Goal: Task Accomplishment & Management: Use online tool/utility

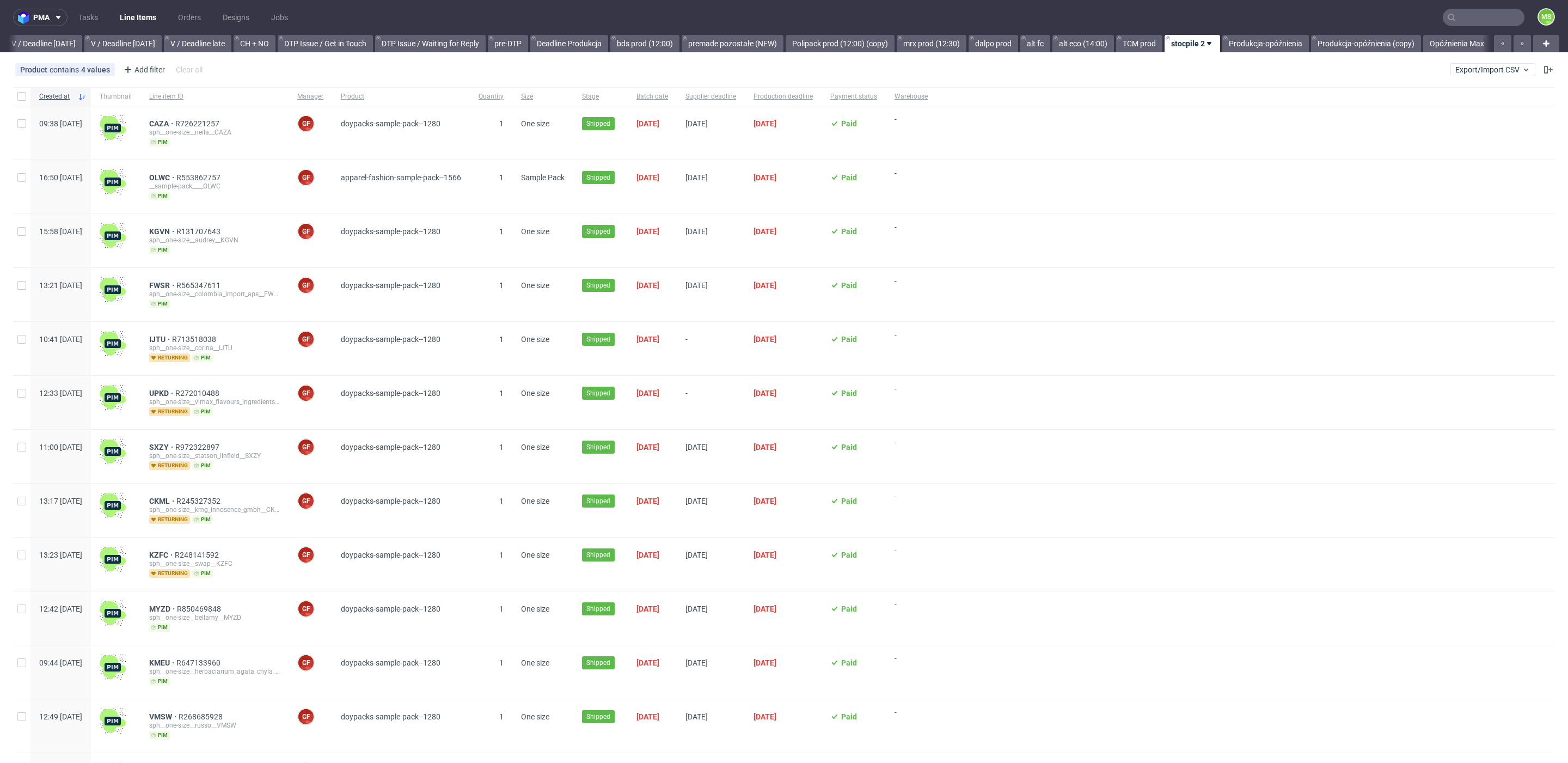
scroll to position [0, 1386]
click at [641, 45] on link "bds prod (12:00)" at bounding box center [645, 43] width 69 height 17
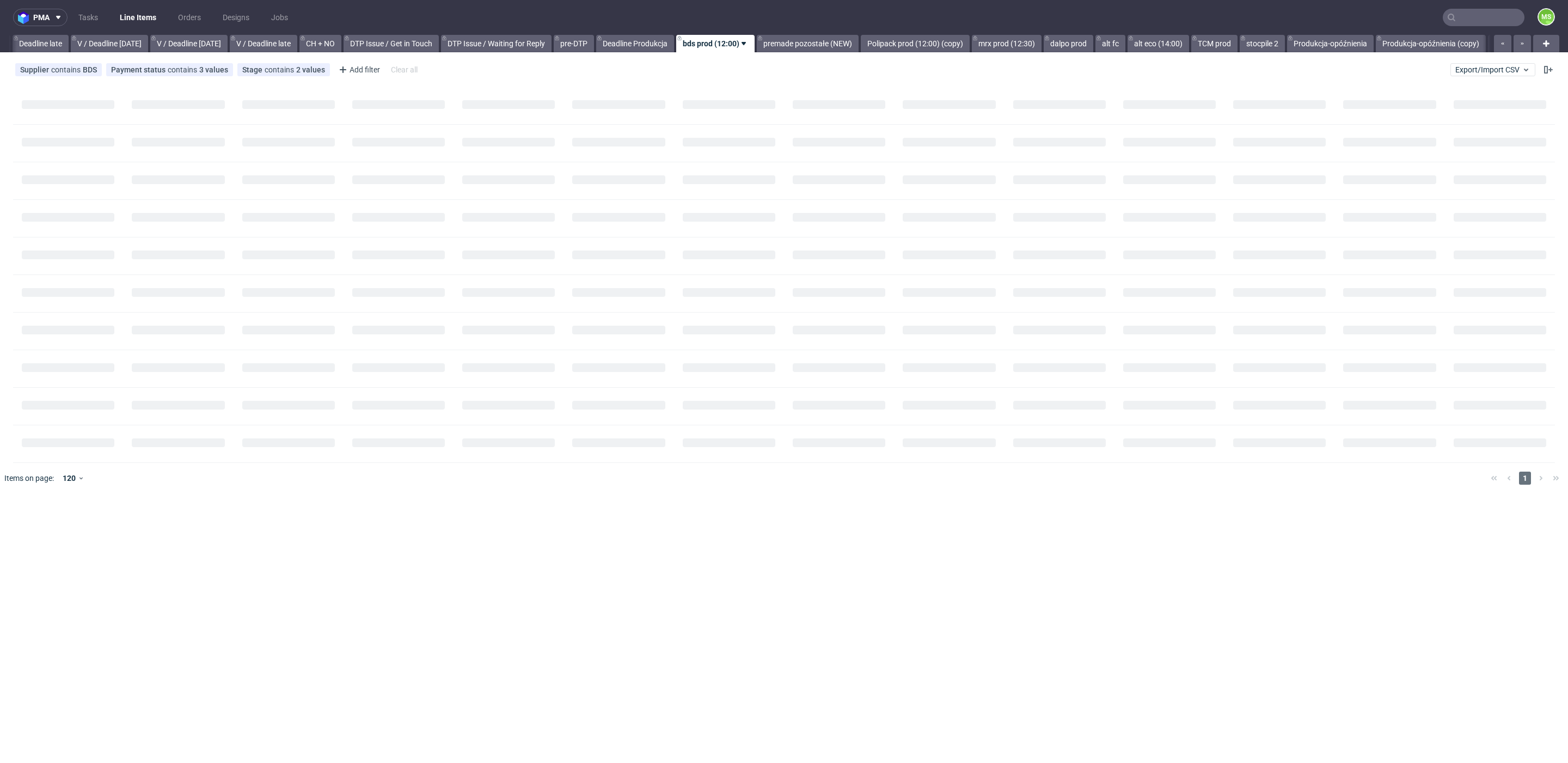
scroll to position [0, 1274]
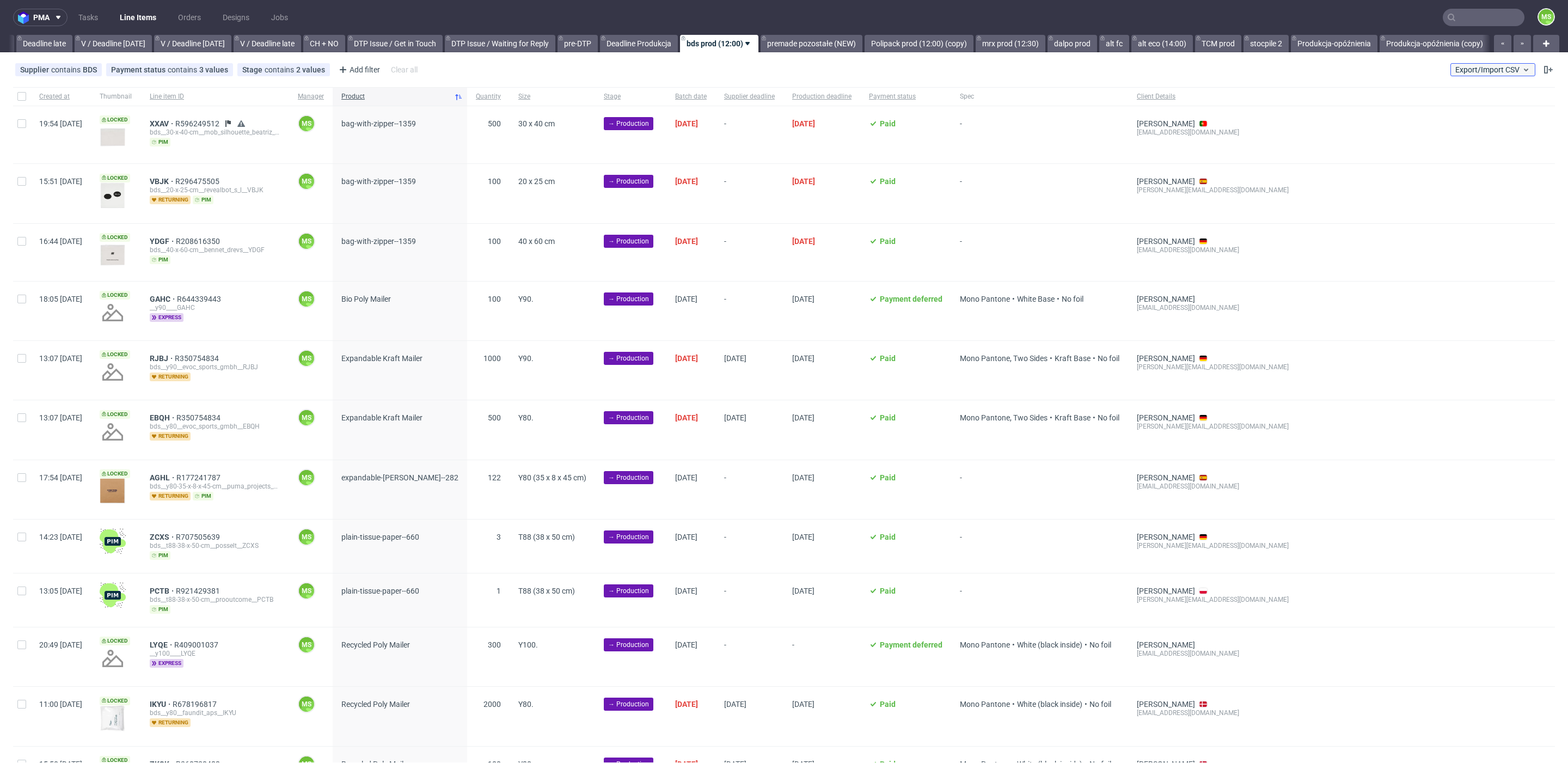
click at [1482, 71] on span "Export/Import CSV" at bounding box center [1492, 70] width 75 height 9
click at [1469, 111] on link "Import shipments CSV" at bounding box center [1454, 113] width 128 height 17
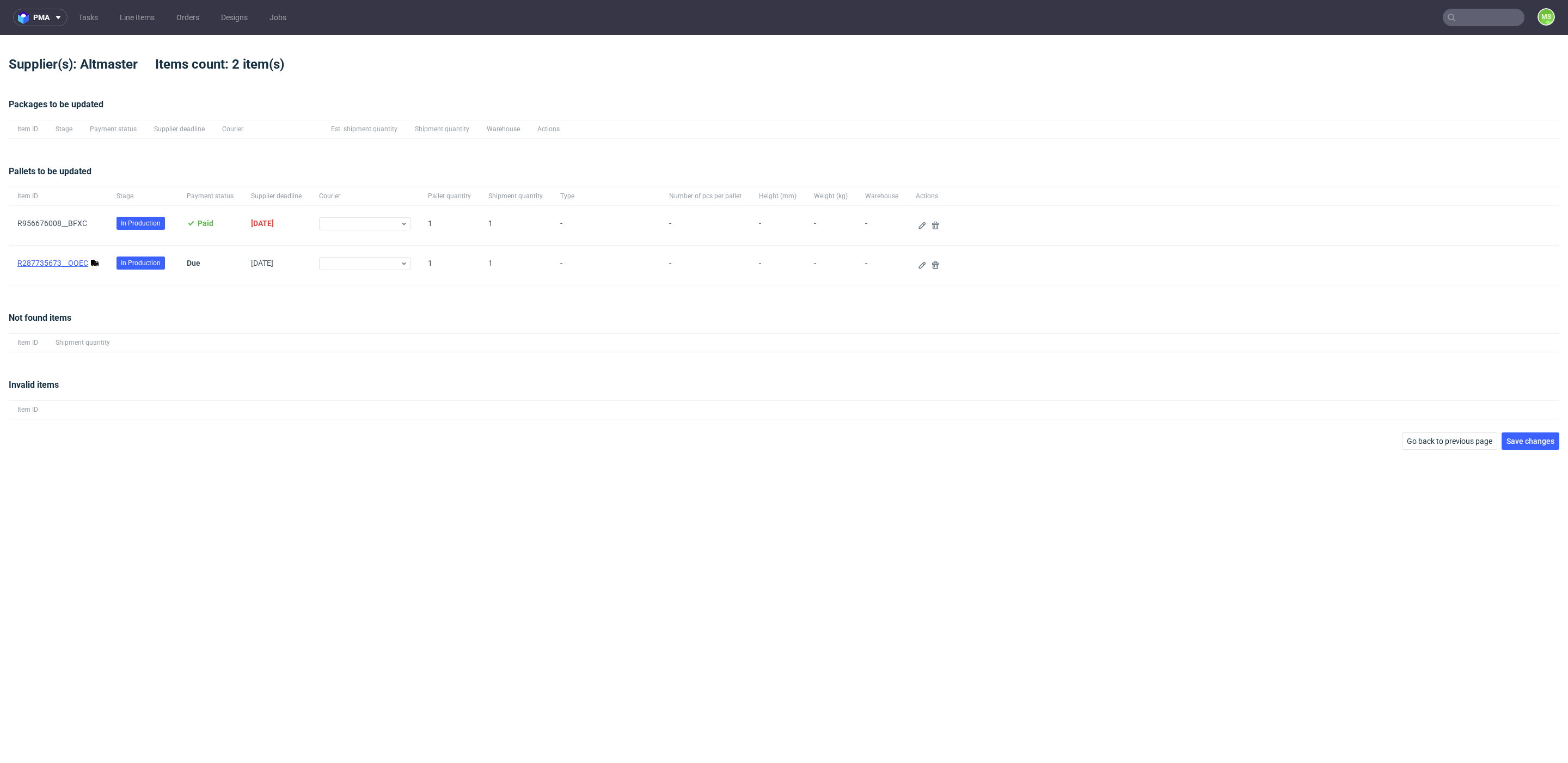
click at [72, 263] on link "R287735673__OQEC" at bounding box center [53, 263] width 71 height 9
click at [916, 222] on button at bounding box center [923, 225] width 13 height 13
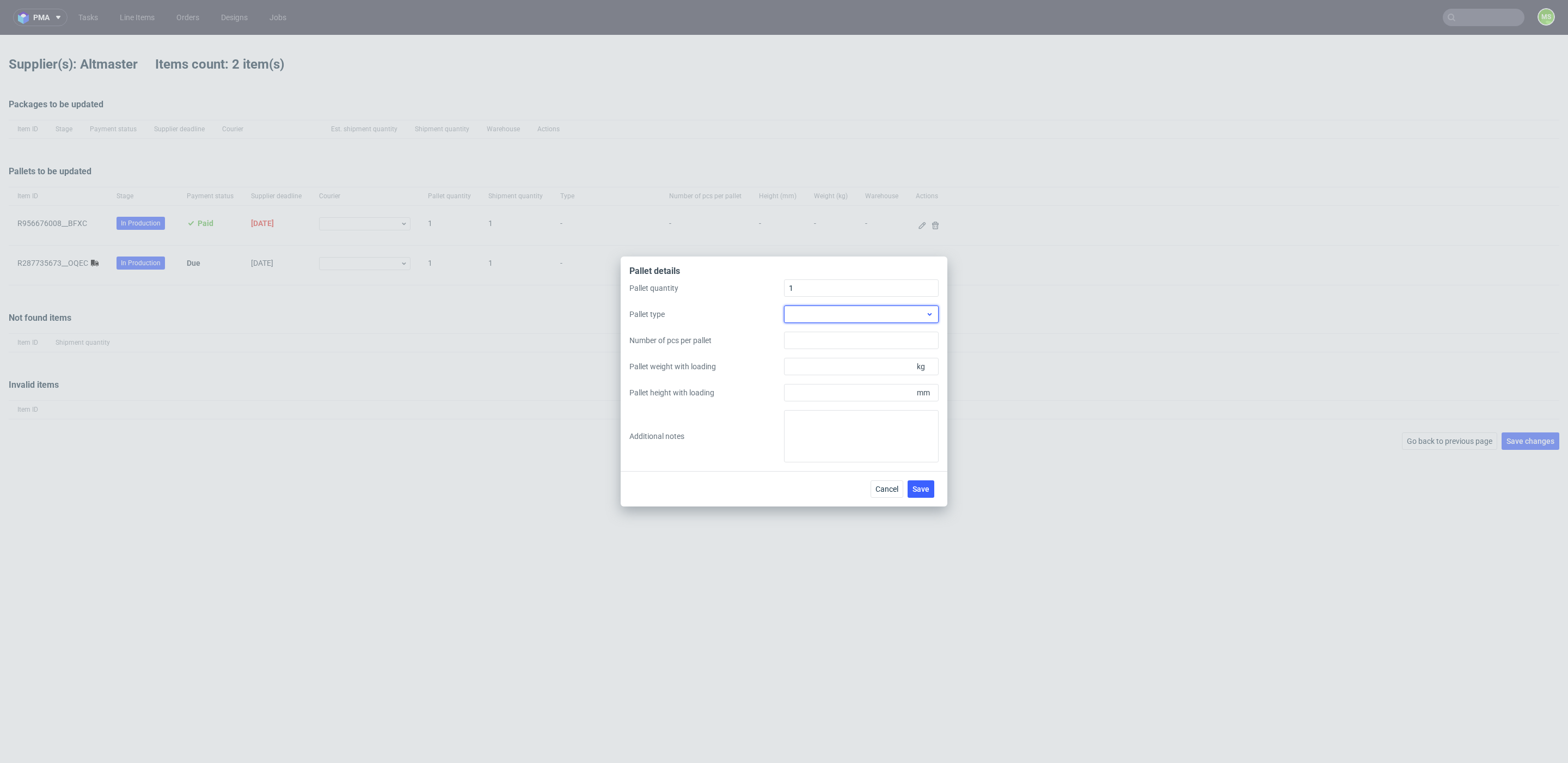
click at [903, 314] on div at bounding box center [861, 314] width 155 height 17
click at [870, 362] on div "EPAL2, 1200 x 1000mm" at bounding box center [861, 358] width 146 height 19
click at [869, 365] on input "Pallet weight with loading" at bounding box center [861, 366] width 155 height 17
type input "250"
click at [867, 397] on input "Pallet height with loading" at bounding box center [861, 392] width 155 height 17
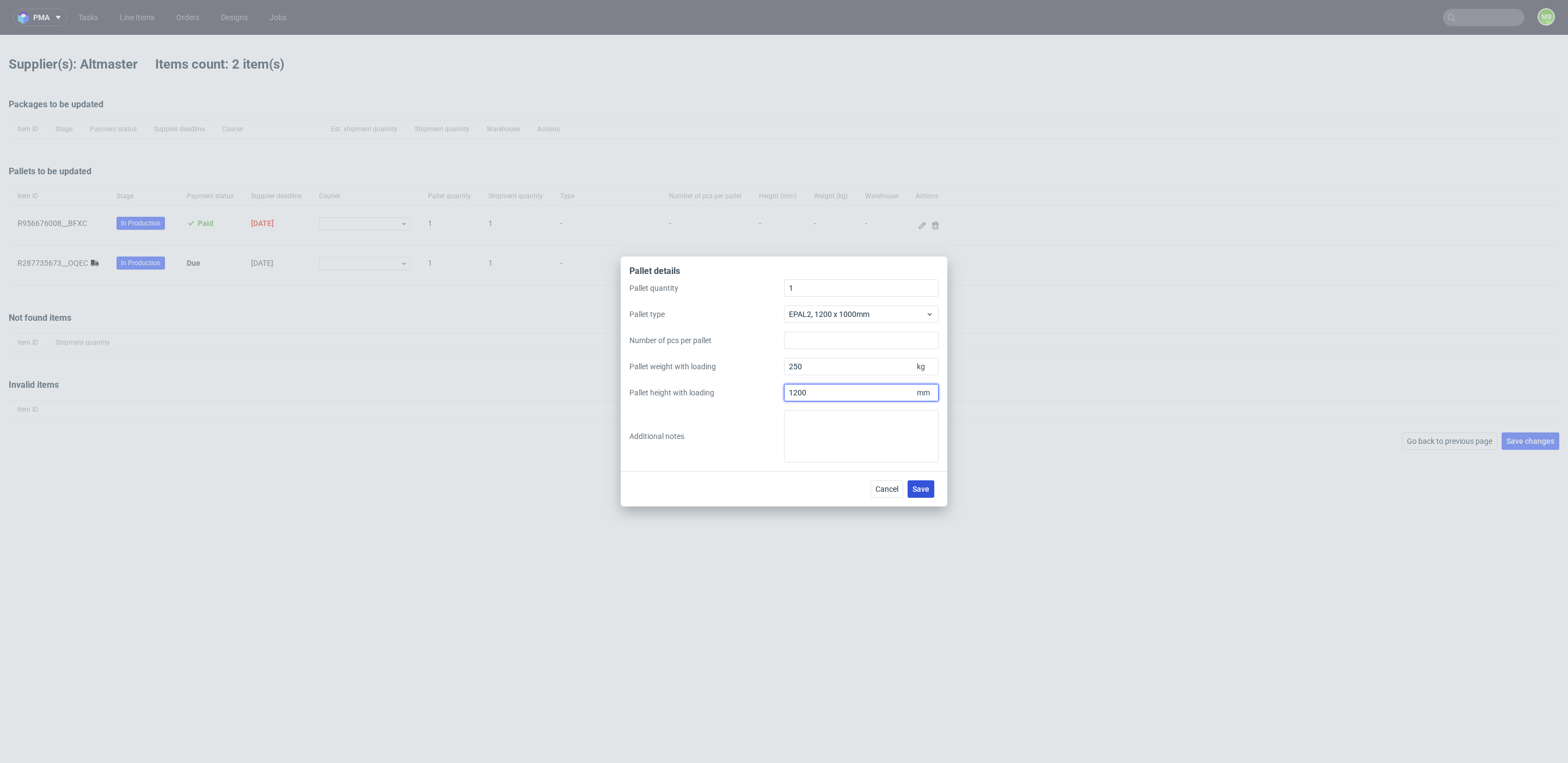
type input "1200"
click at [929, 489] on span "Save" at bounding box center [921, 489] width 17 height 7
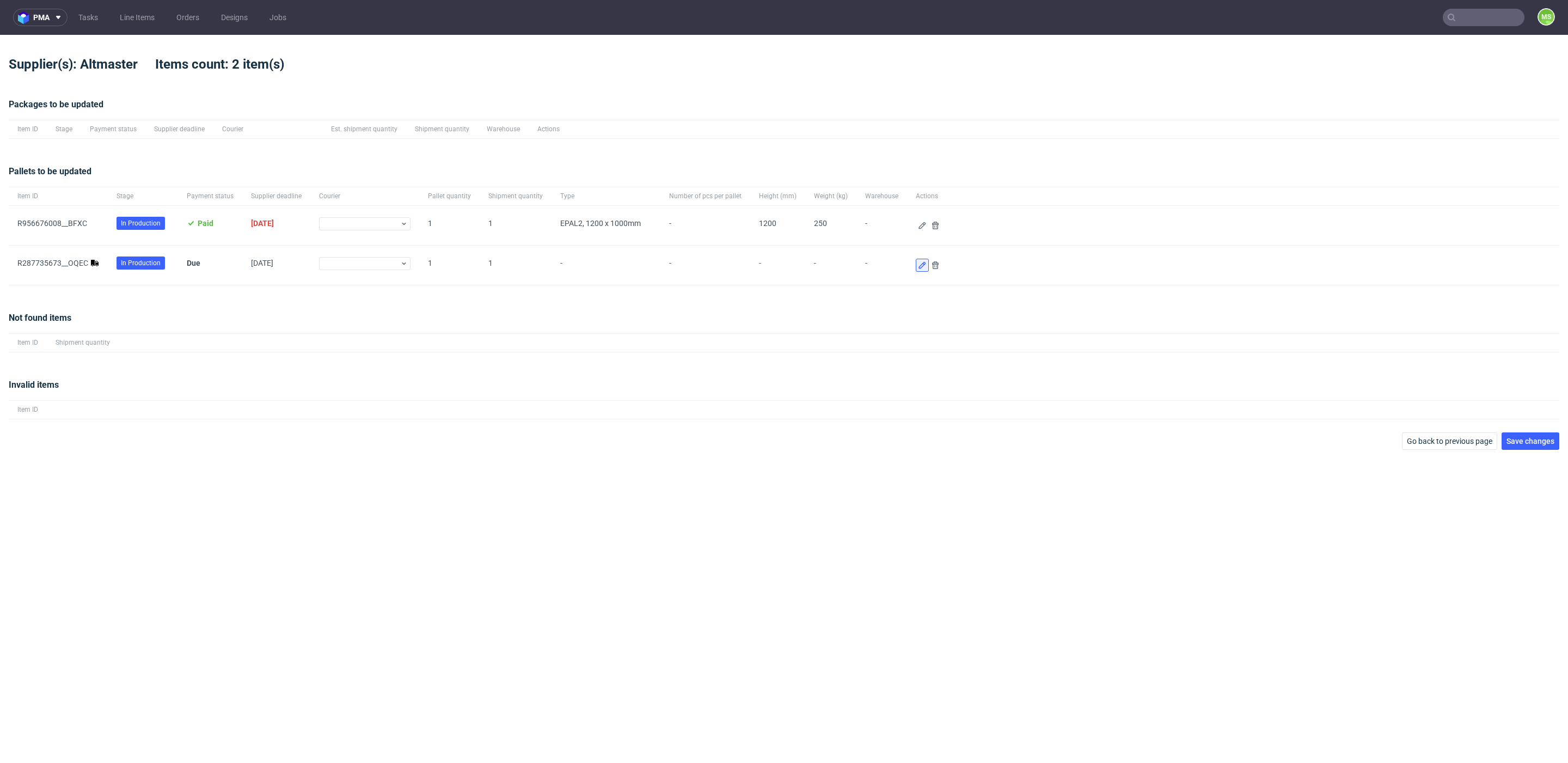
click at [918, 267] on icon at bounding box center [923, 265] width 9 height 9
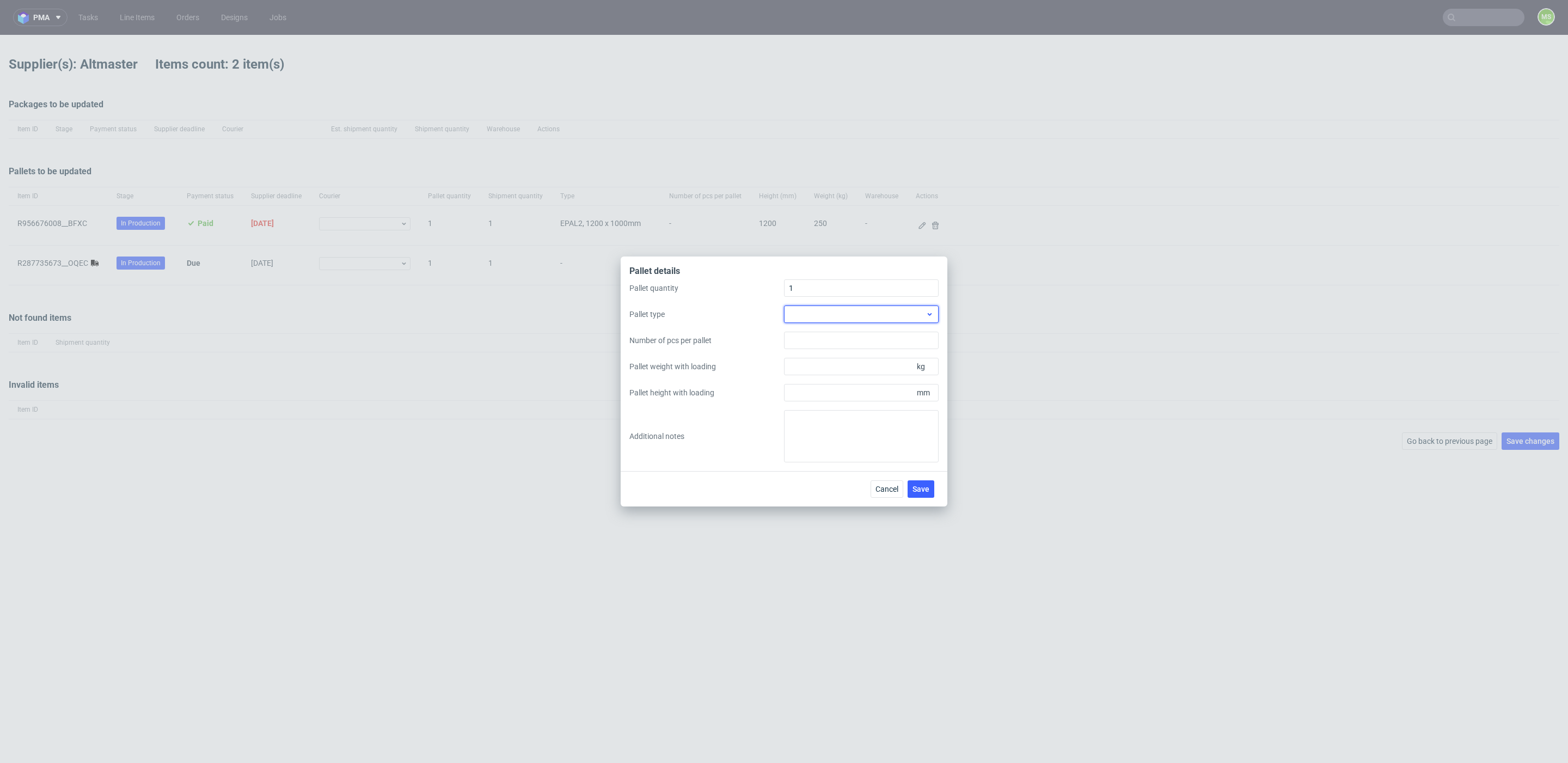
click at [901, 318] on div at bounding box center [861, 314] width 155 height 17
click at [850, 394] on div "Other" at bounding box center [861, 392] width 146 height 19
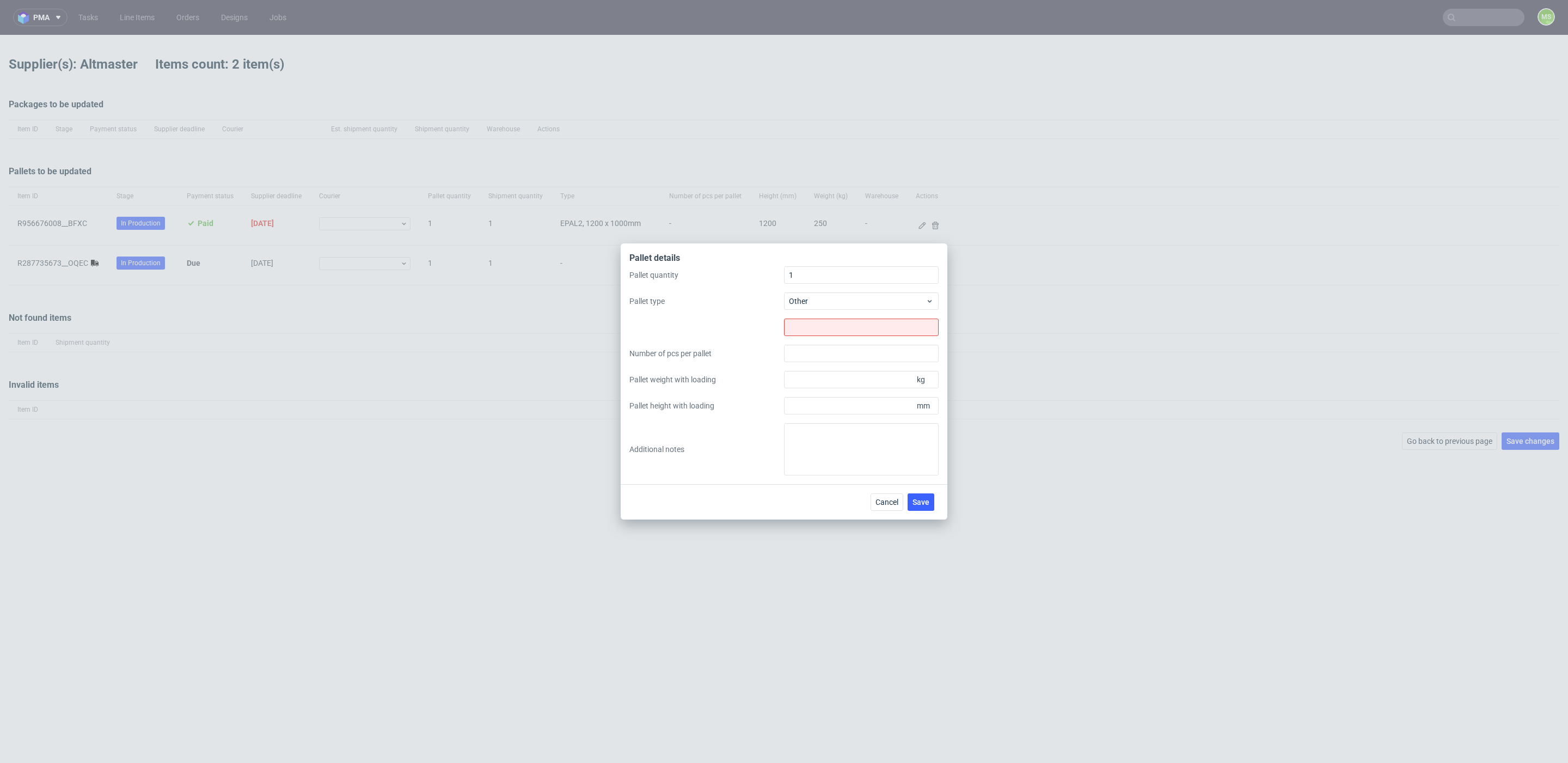
click at [861, 337] on div "Pallet quantity 1 Pallet type Other Number of pcs per pallet Pallet weight with…" at bounding box center [783, 370] width 309 height 209
click at [865, 331] on input "text" at bounding box center [861, 326] width 155 height 17
type input "1100x1300"
click at [857, 385] on input "Pallet weight with loading" at bounding box center [861, 379] width 155 height 17
type input "200"
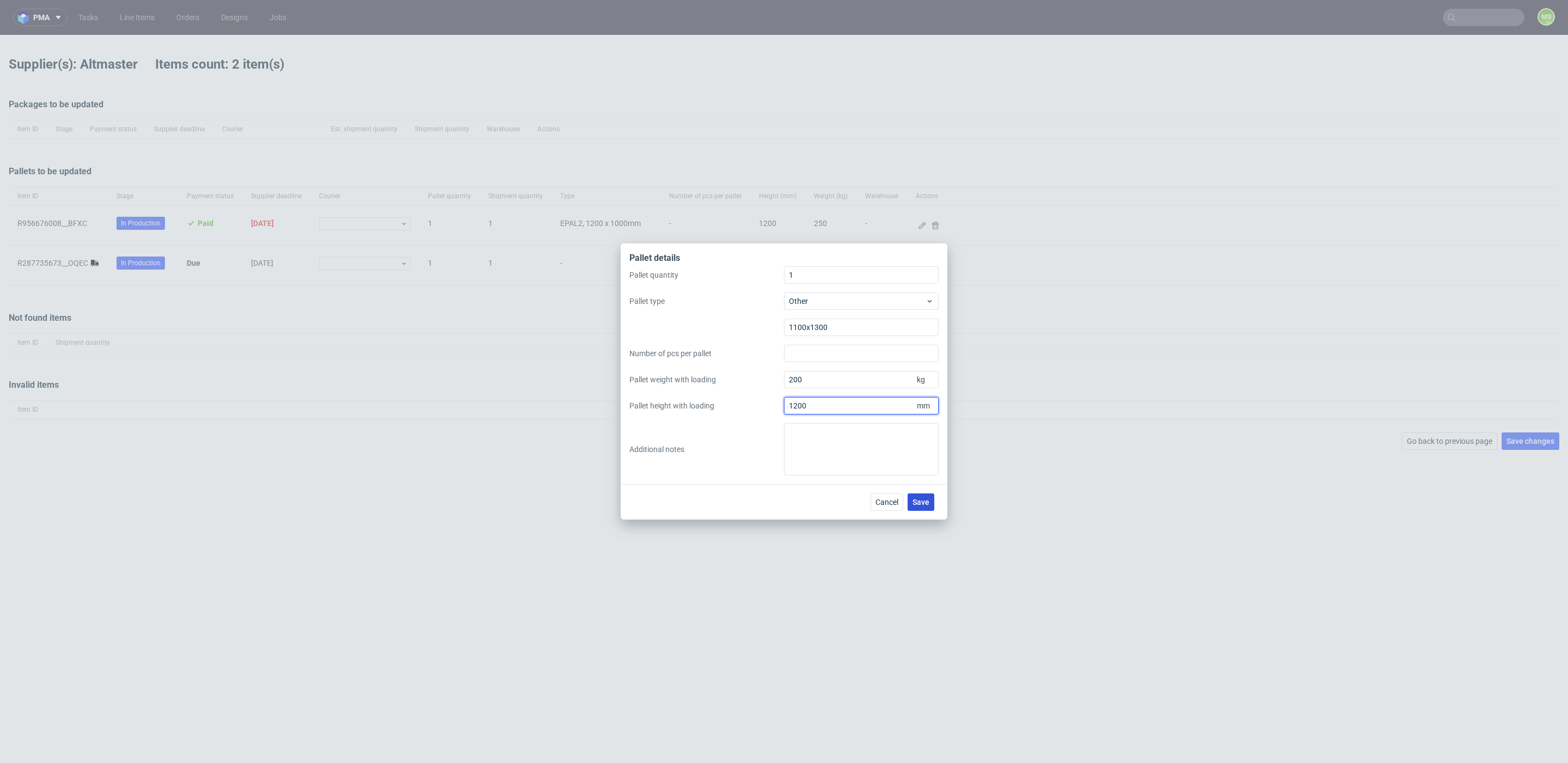
type input "1200"
click at [928, 506] on button "Save" at bounding box center [921, 501] width 26 height 17
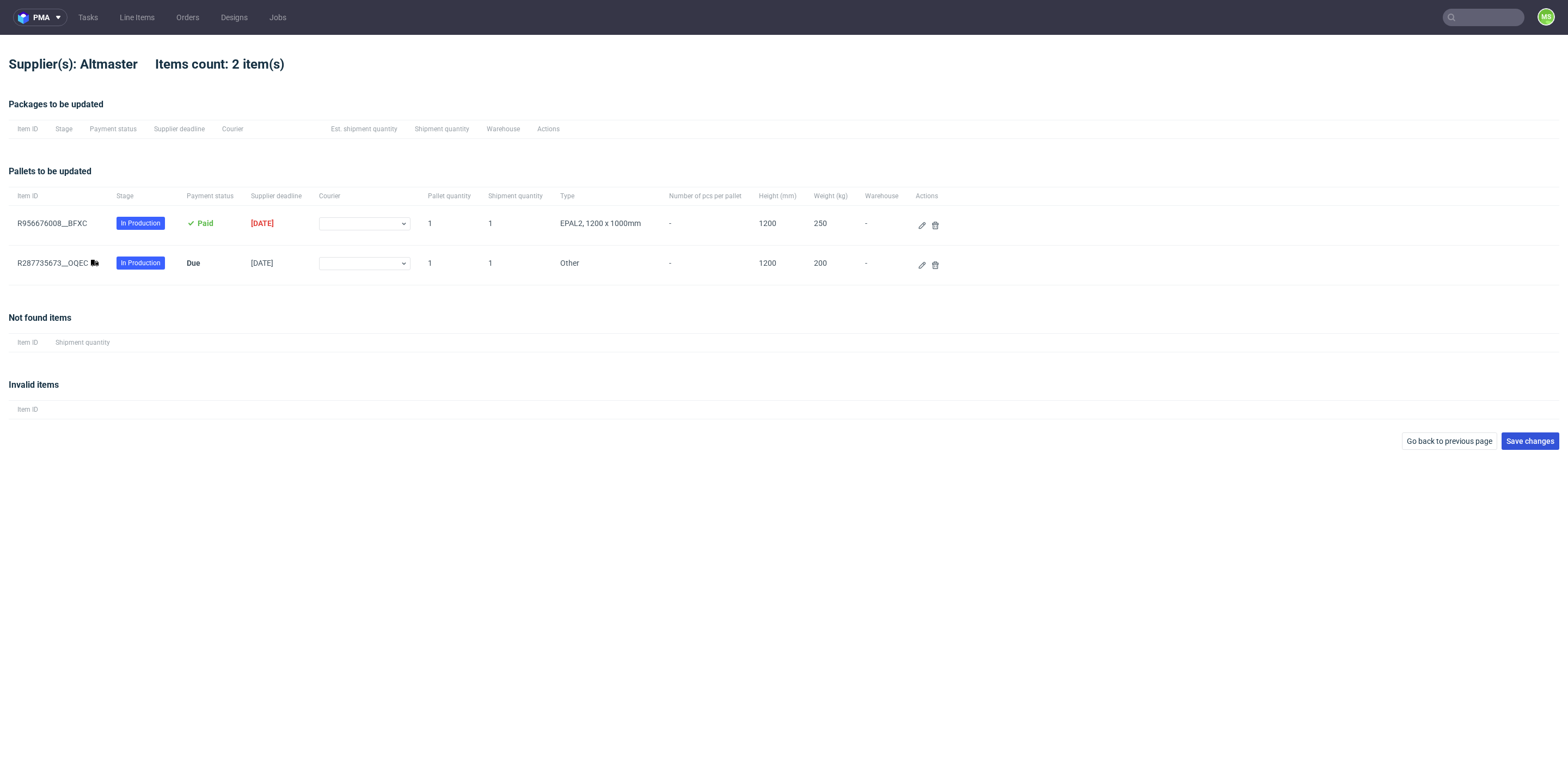
click at [1516, 440] on span "Save changes" at bounding box center [1530, 441] width 48 height 7
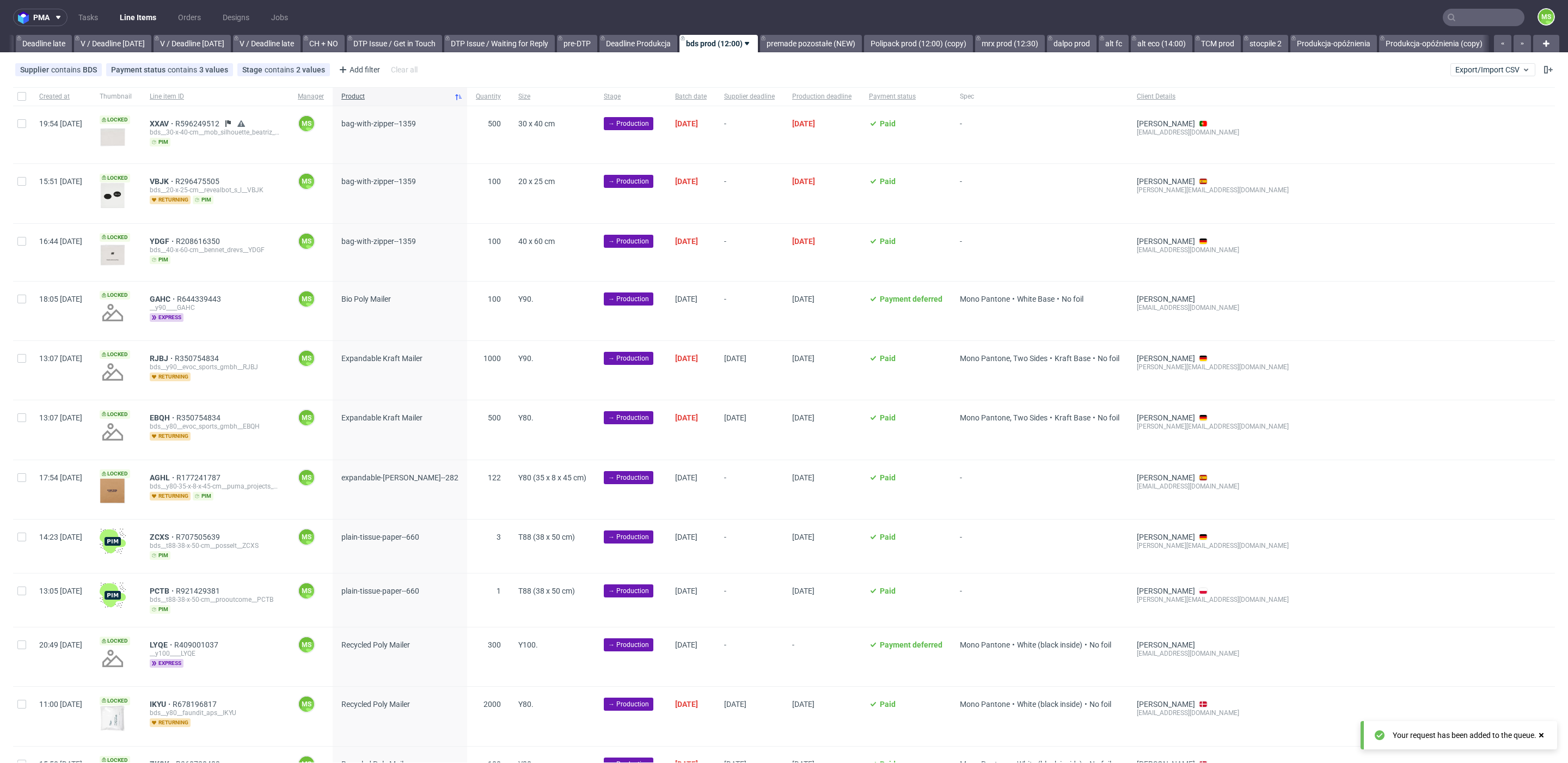
scroll to position [0, 1280]
click at [1421, 40] on link "Produkcja-opóźnienia (copy)" at bounding box center [1428, 43] width 110 height 17
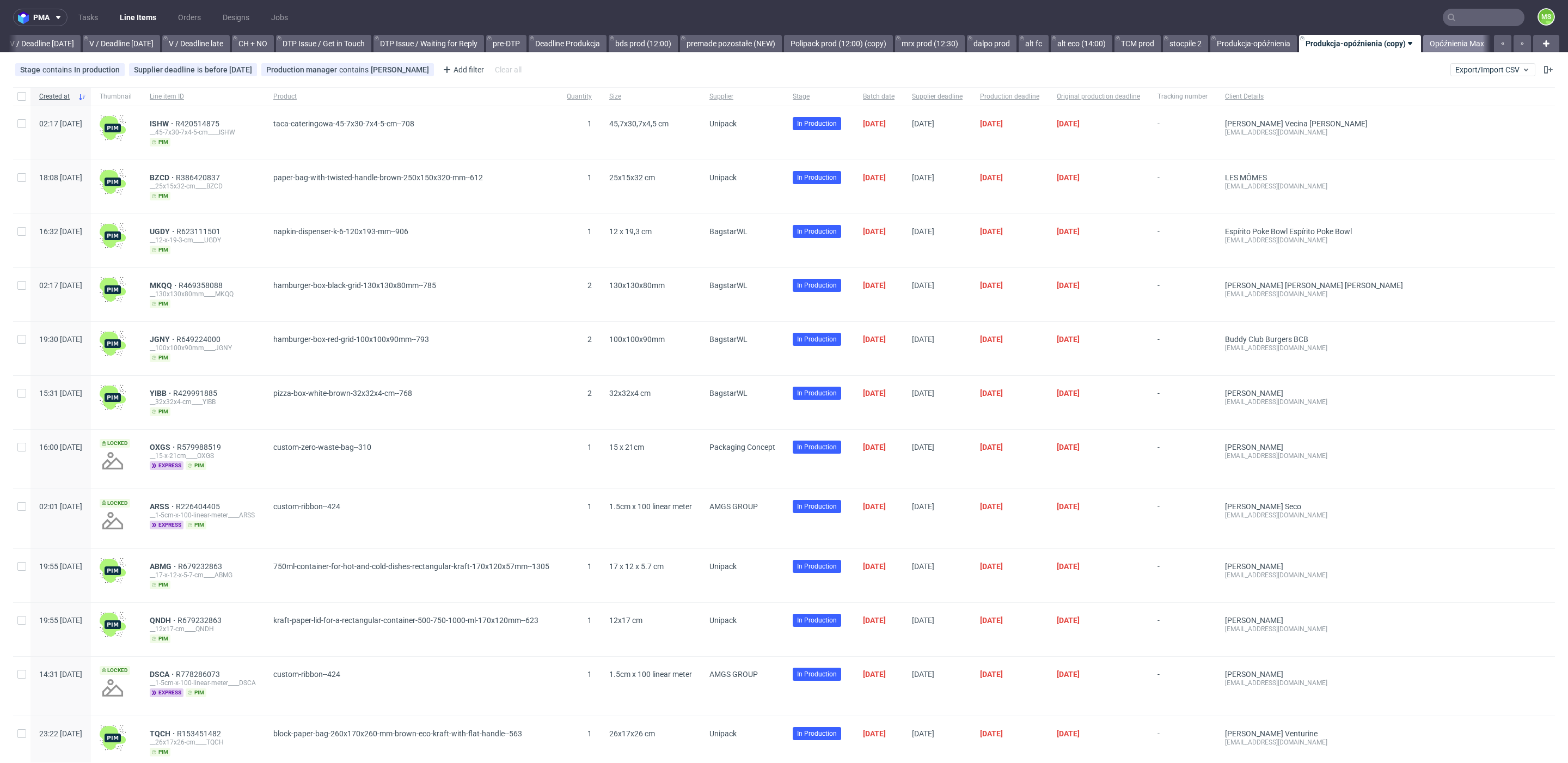
click at [1427, 41] on link "Opóźnienia Max" at bounding box center [1457, 43] width 67 height 17
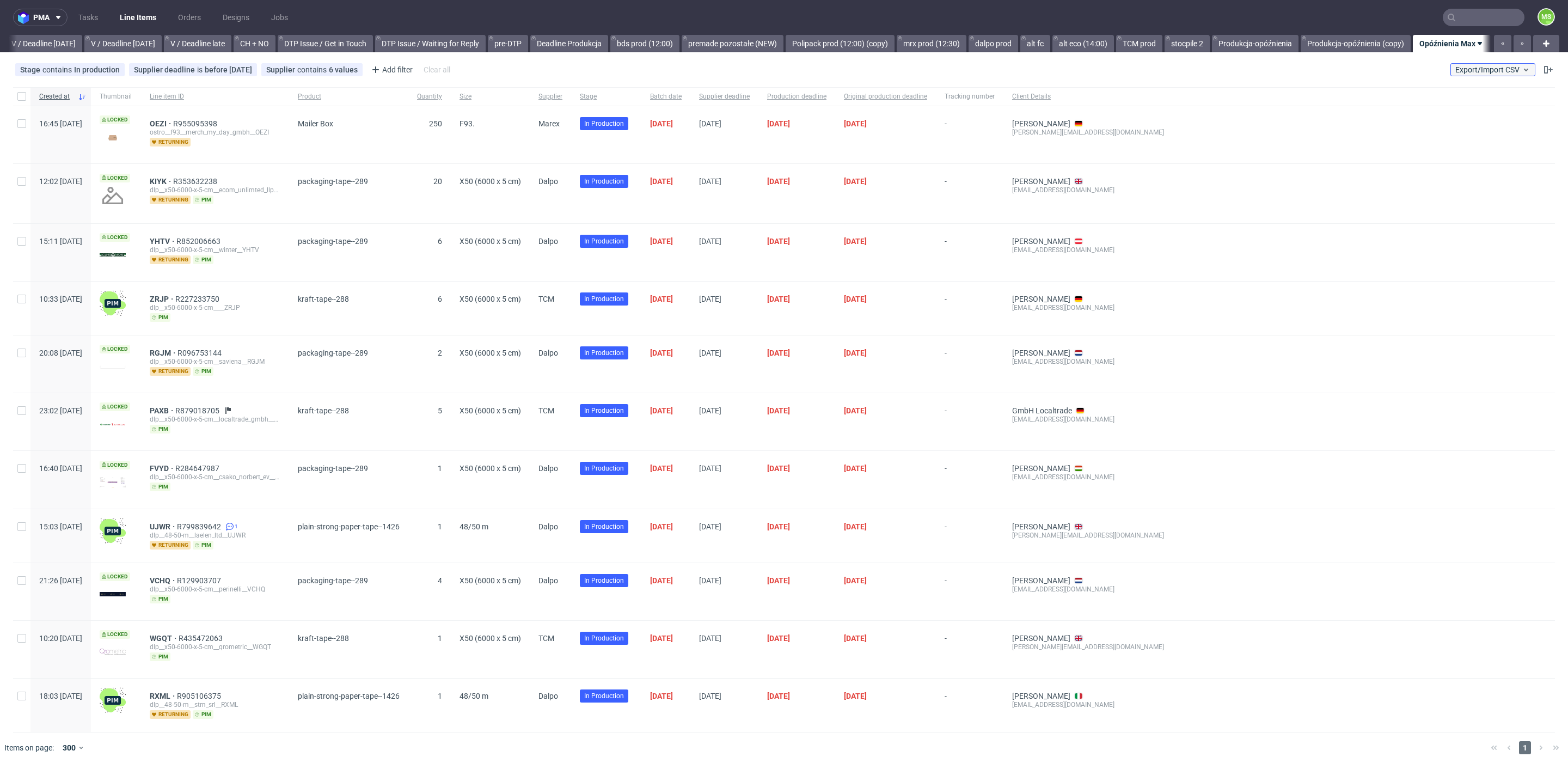
click at [1475, 68] on span "Export/Import CSV" at bounding box center [1492, 70] width 75 height 9
click at [1475, 70] on span "Export/Import CSV" at bounding box center [1492, 70] width 75 height 9
click at [1470, 107] on link "Import shipments CSV" at bounding box center [1468, 113] width 128 height 17
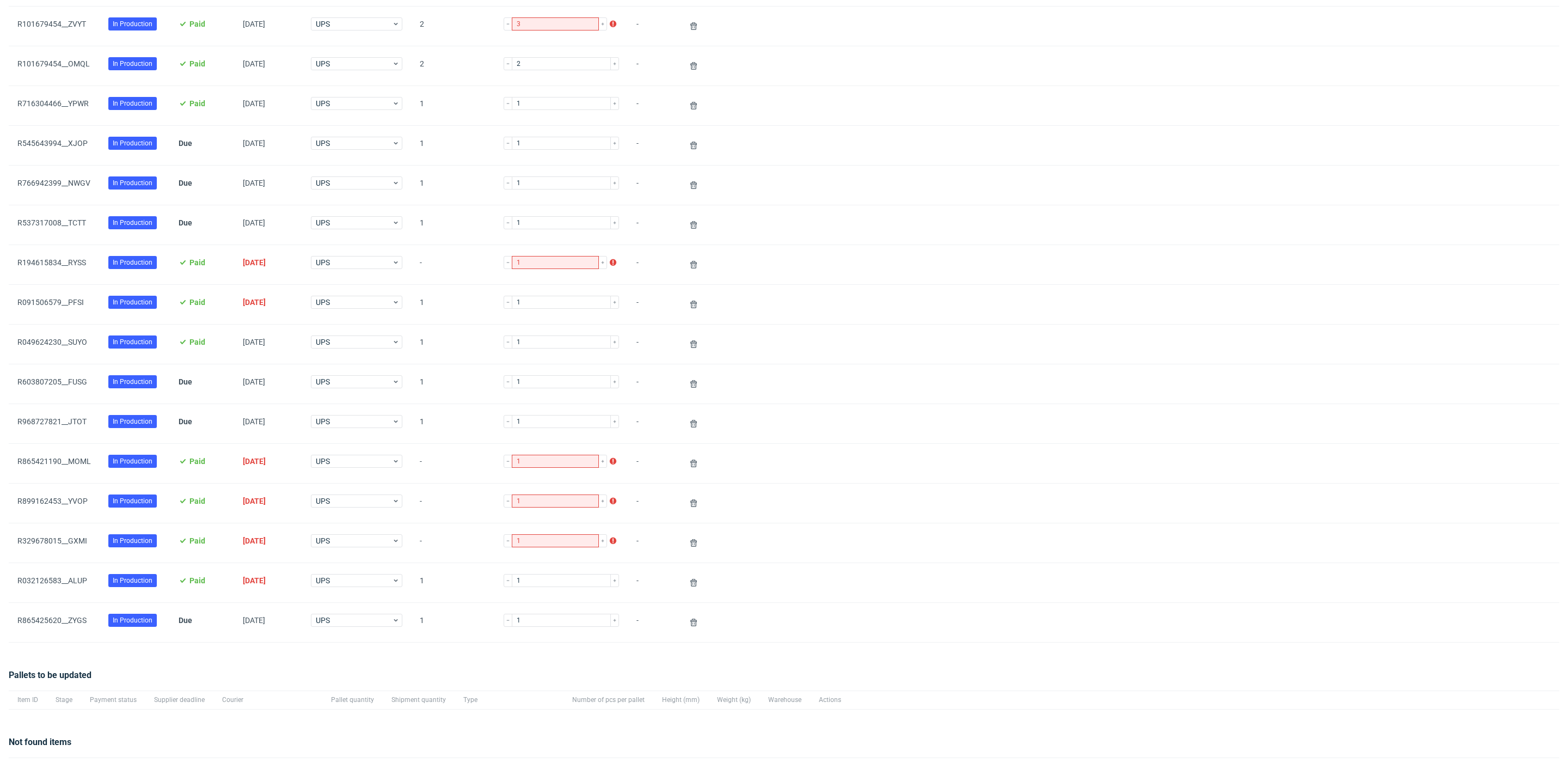
scroll to position [250, 0]
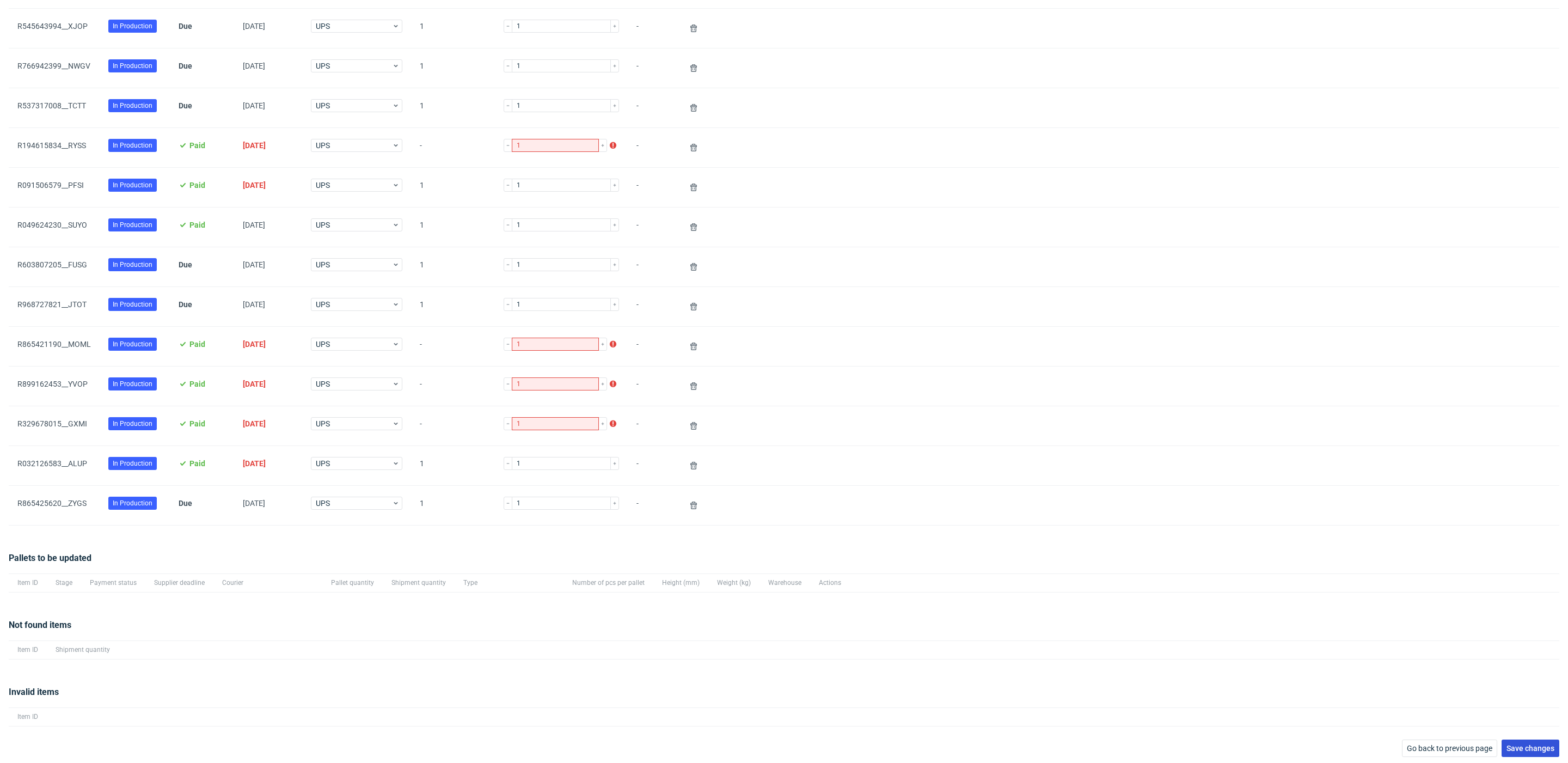
click at [1529, 748] on span "Save changes" at bounding box center [1530, 748] width 48 height 7
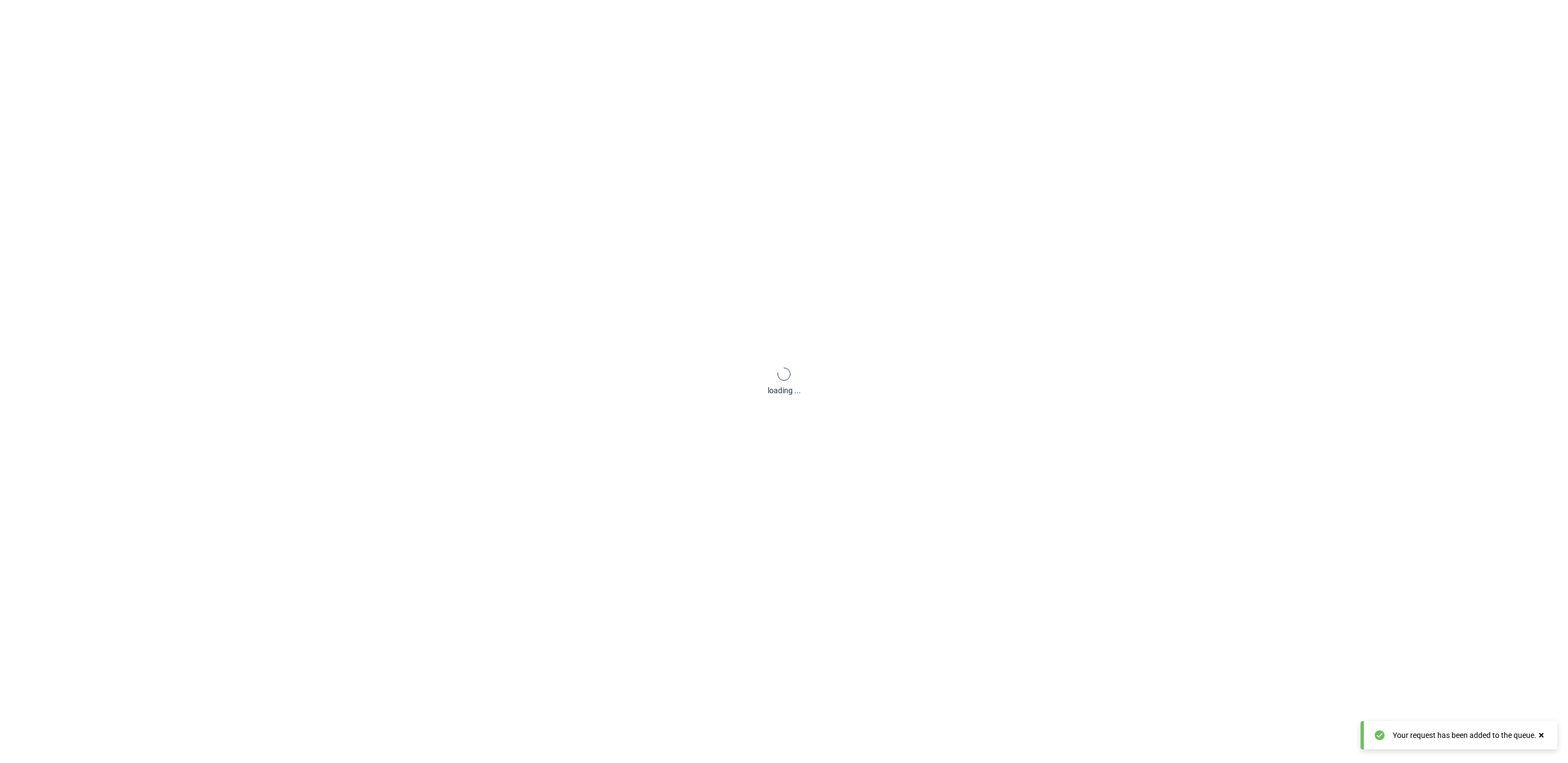
scroll to position [52, 0]
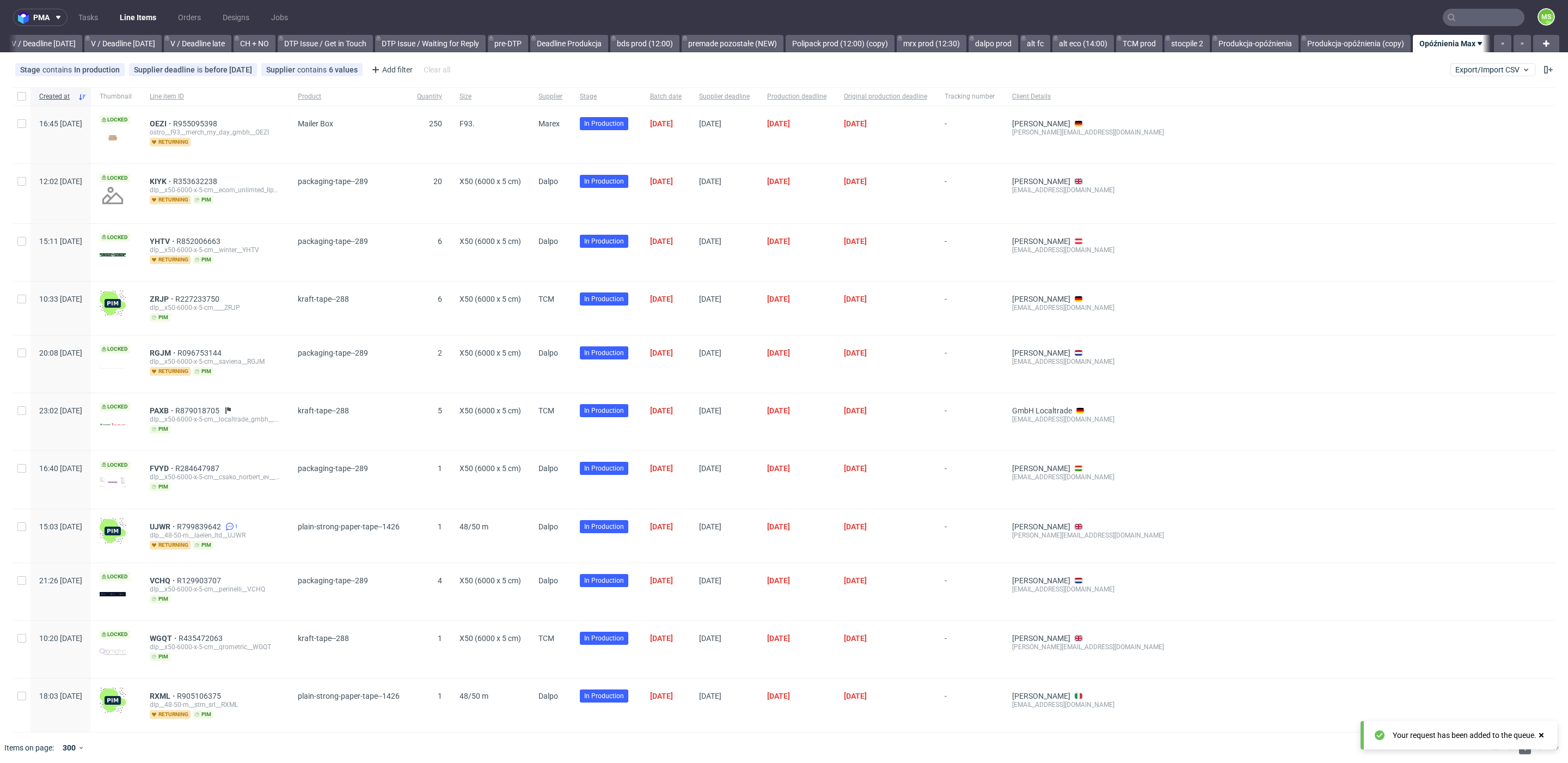
scroll to position [0, 1373]
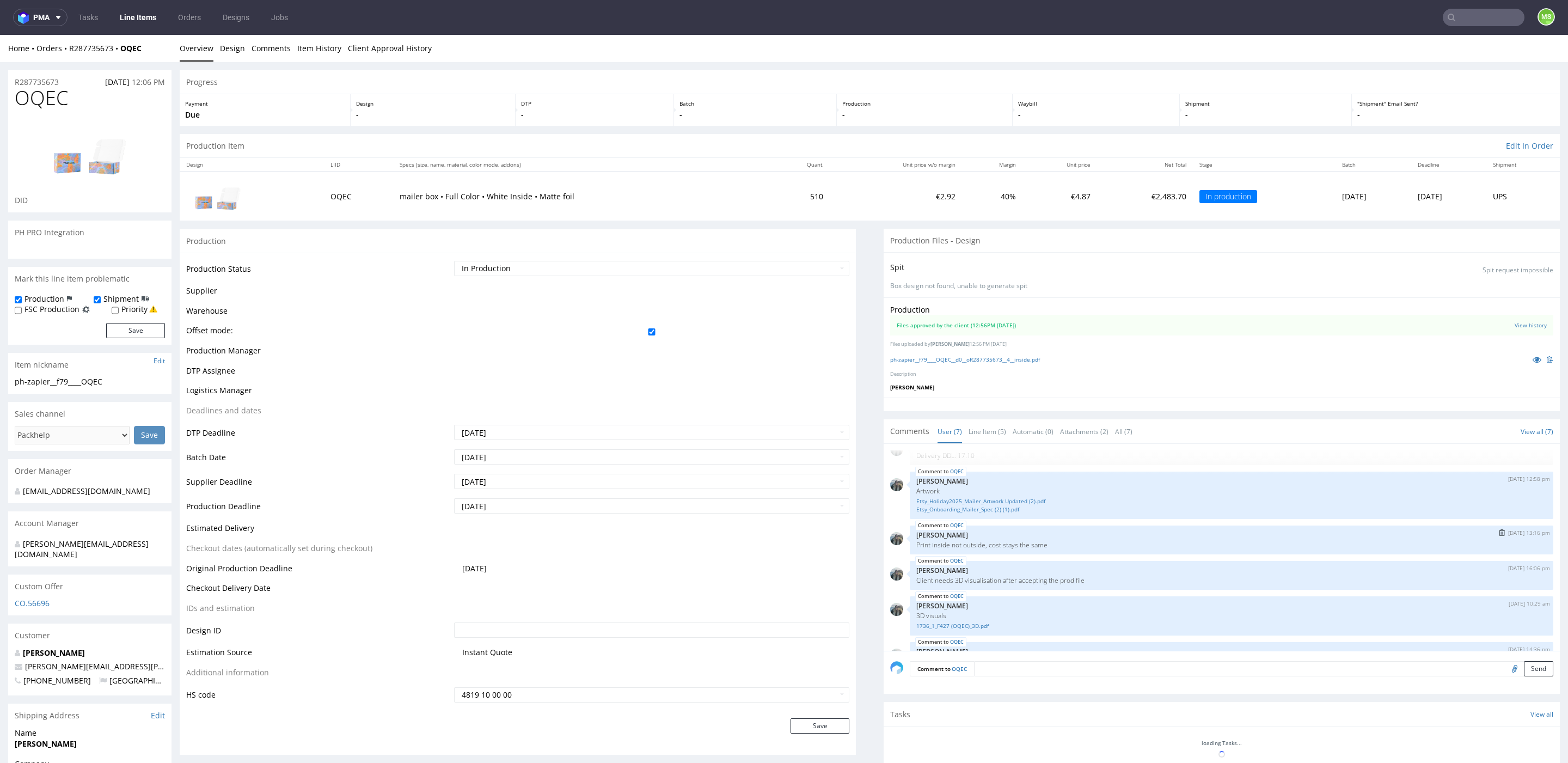
scroll to position [82, 0]
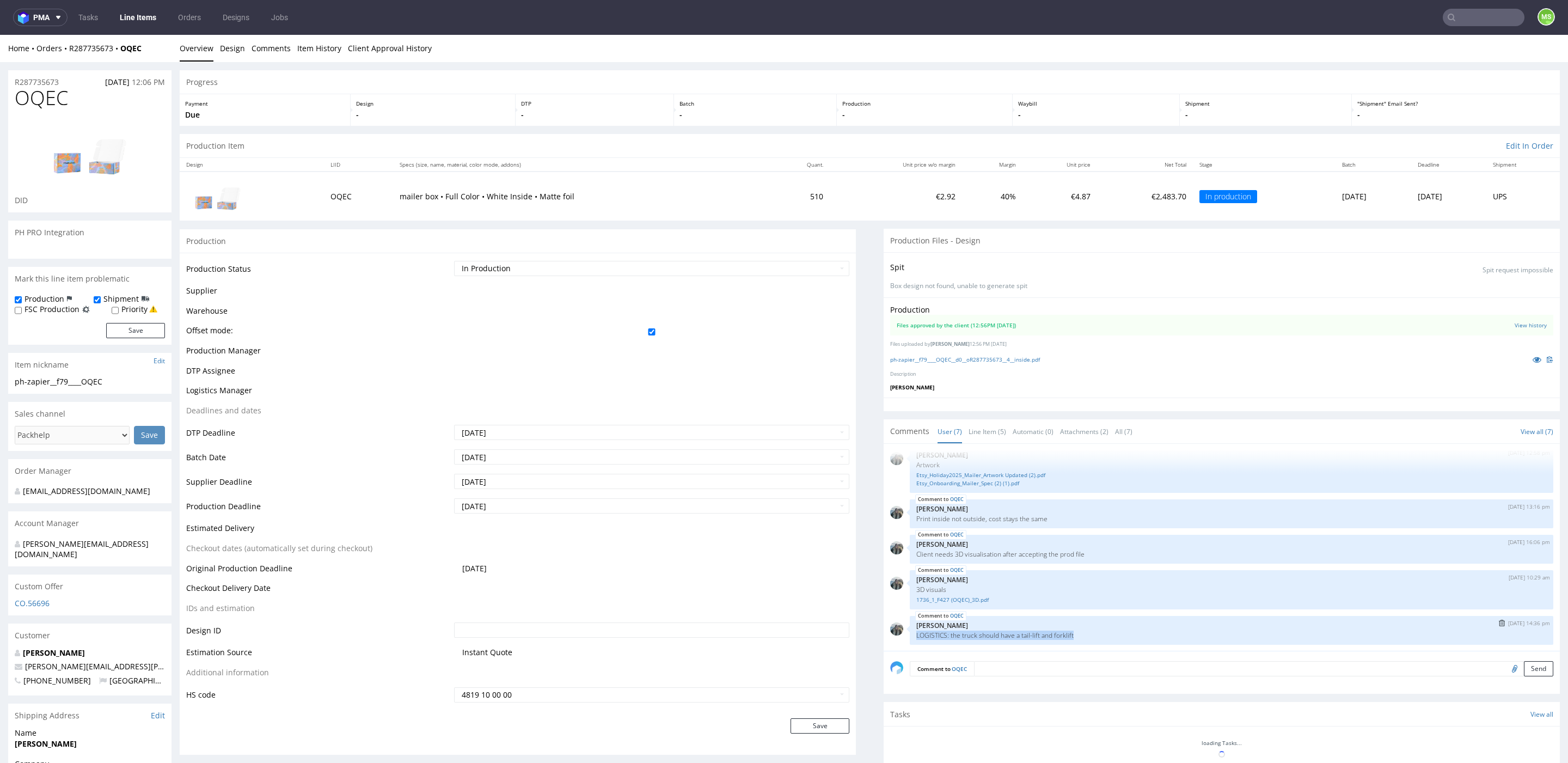
drag, startPoint x: 1085, startPoint y: 634, endPoint x: 910, endPoint y: 634, distance: 175.0
click at [916, 634] on p "LOGISTICS: the truck should have a tail-lift and forklift" at bounding box center [1232, 634] width 631 height 8
click at [1240, 634] on p "LOGISTICS: the truck should have a tail-lift and forklift" at bounding box center [1232, 634] width 631 height 8
